Goal: Navigation & Orientation: Find specific page/section

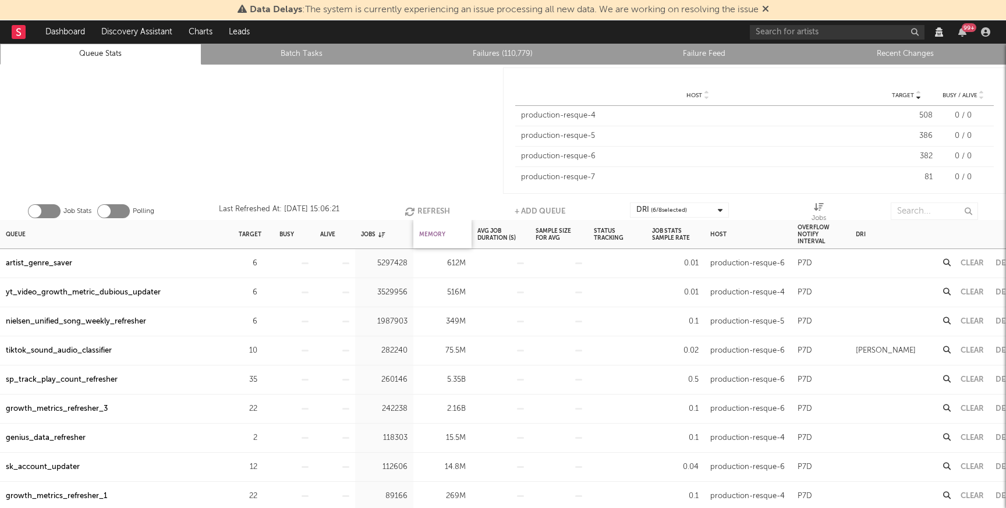
click at [437, 227] on div "Memory" at bounding box center [432, 234] width 26 height 25
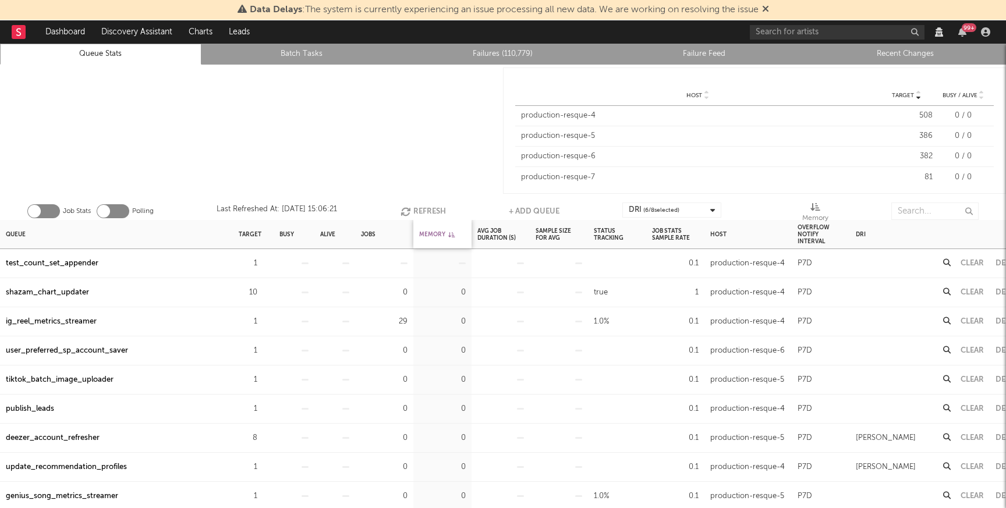
click at [437, 227] on div "Memory" at bounding box center [437, 234] width 36 height 25
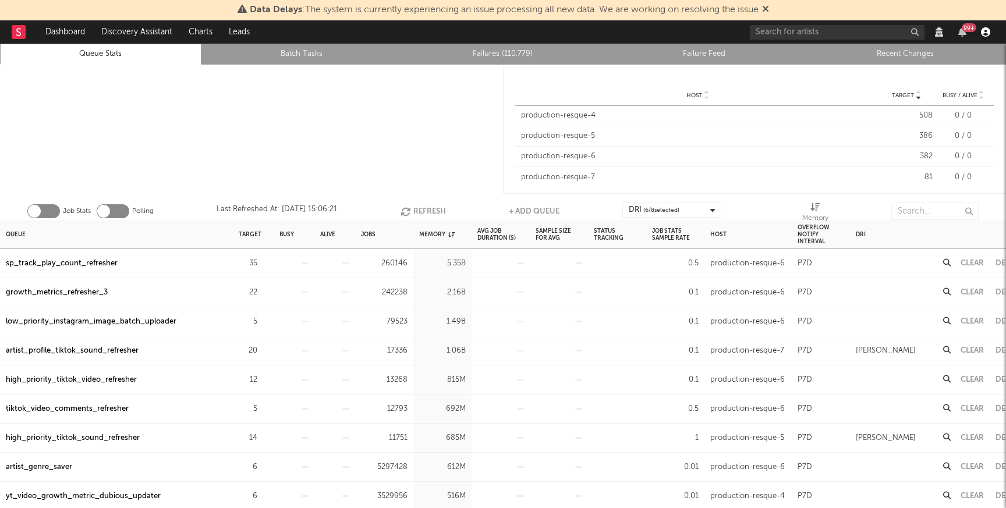
click at [984, 31] on icon "button" at bounding box center [985, 31] width 9 height 9
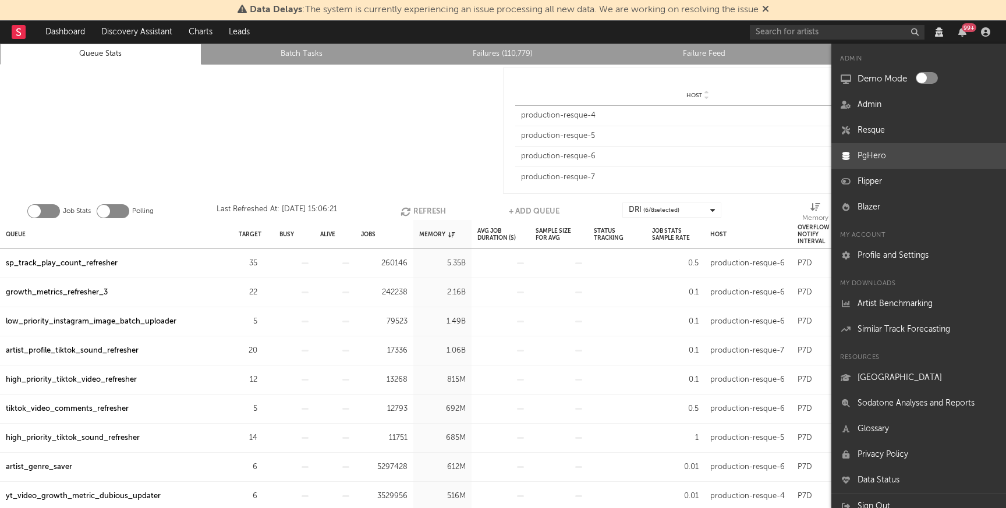
click at [907, 159] on link "PgHero" at bounding box center [919, 156] width 175 height 26
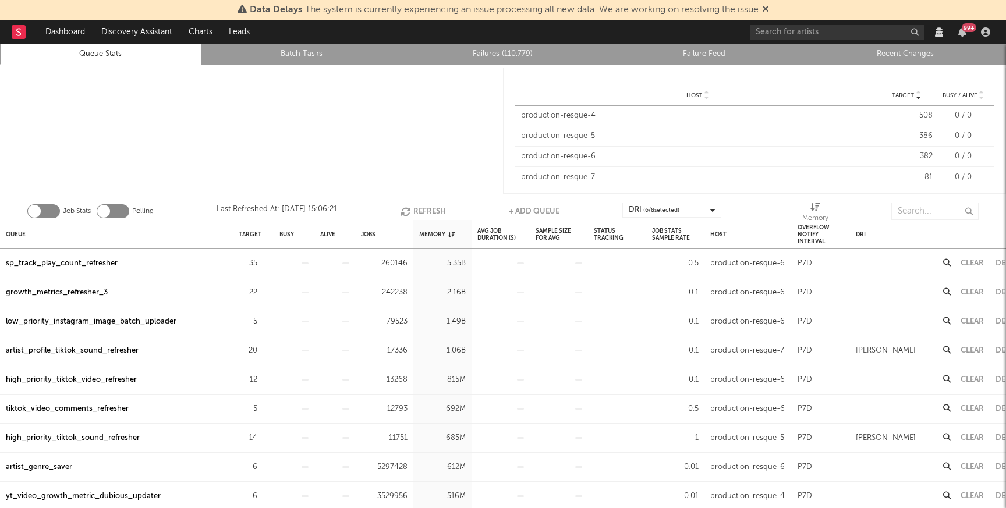
click at [199, 121] on div at bounding box center [251, 131] width 503 height 132
